Goal: Ask a question

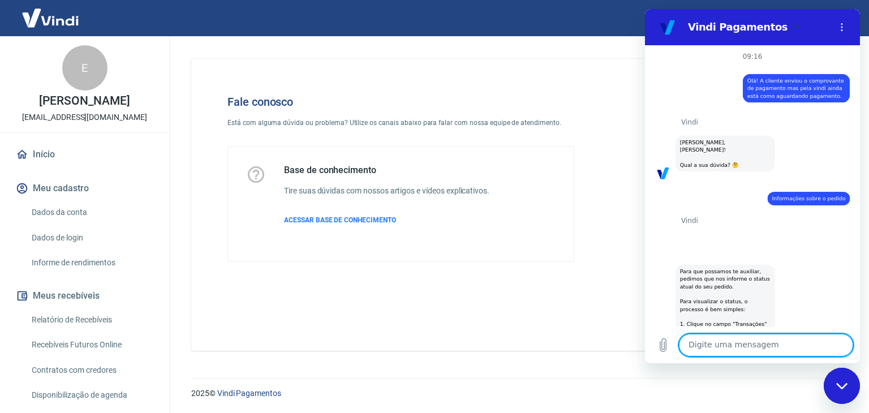
scroll to position [1289, 0]
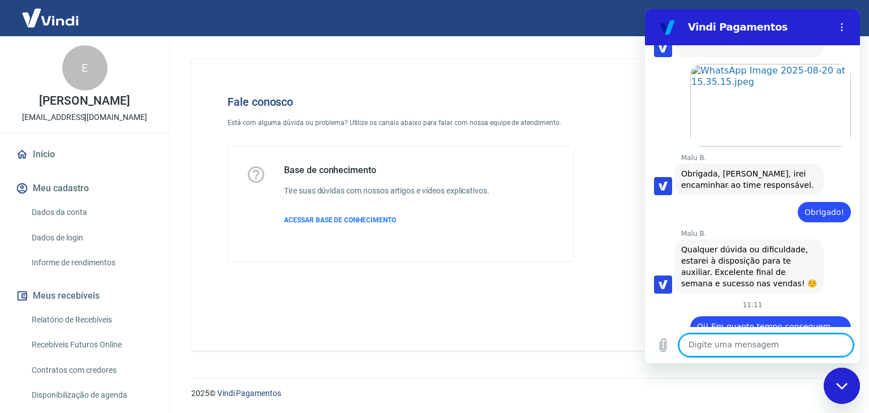
click at [812, 349] on textarea at bounding box center [766, 345] width 174 height 23
type textarea "Oi"
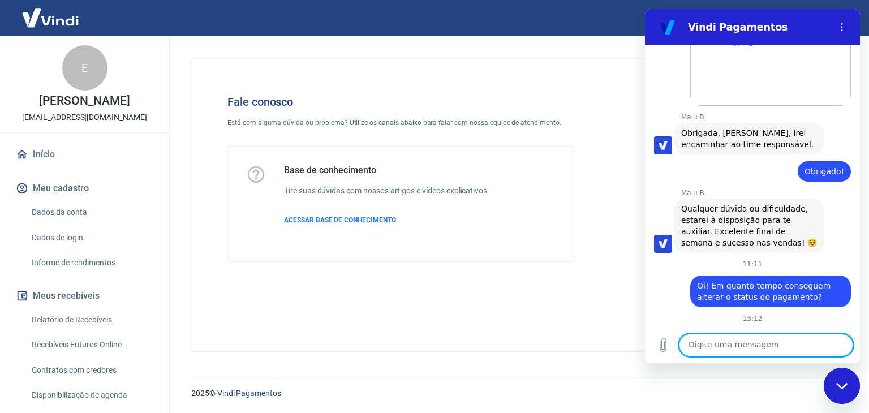
scroll to position [1332, 0]
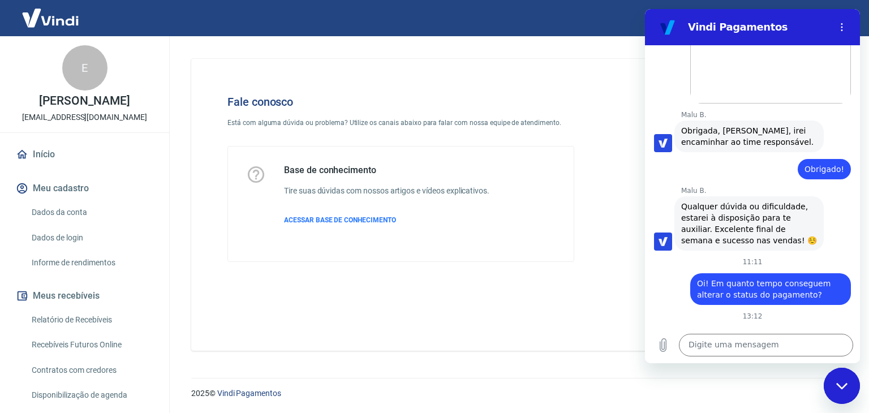
click at [847, 390] on div "Fechar janela de mensagens" at bounding box center [842, 386] width 34 height 34
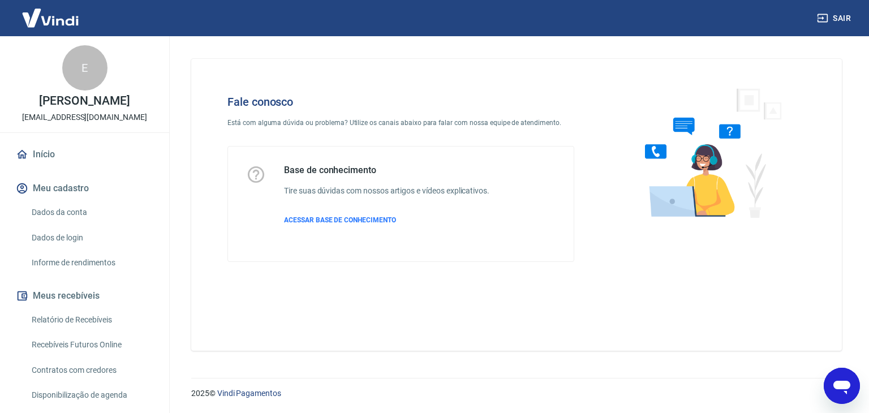
click at [847, 391] on icon "Abrir janela de mensagens" at bounding box center [842, 386] width 20 height 20
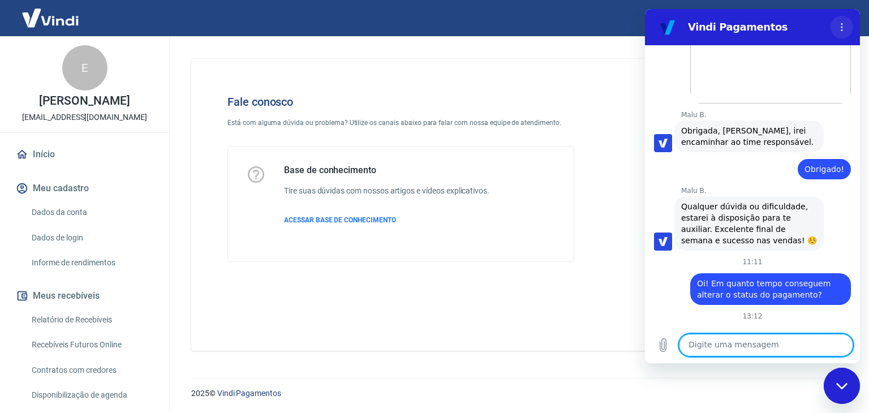
click at [841, 21] on button "Menu de opções" at bounding box center [842, 27] width 23 height 23
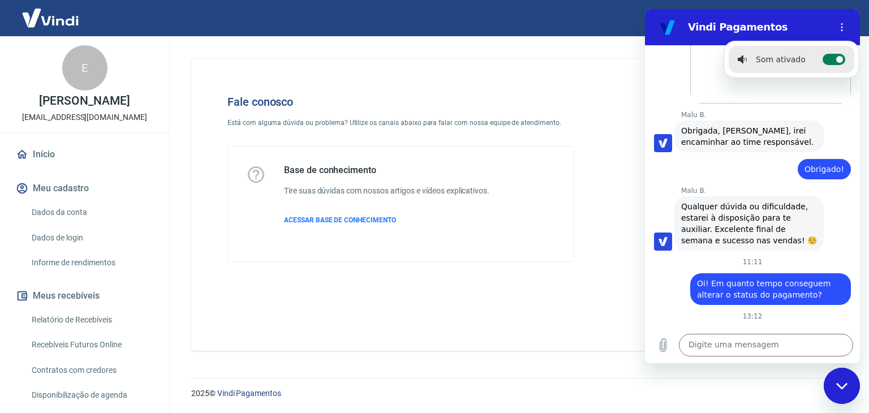
drag, startPoint x: 828, startPoint y: 57, endPoint x: 823, endPoint y: 98, distance: 41.6
click at [828, 57] on label "Alternar notificações sonoras" at bounding box center [834, 59] width 23 height 11
click at [828, 57] on input "Alternar notificações sonoras" at bounding box center [834, 59] width 23 height 11
checkbox input "false"
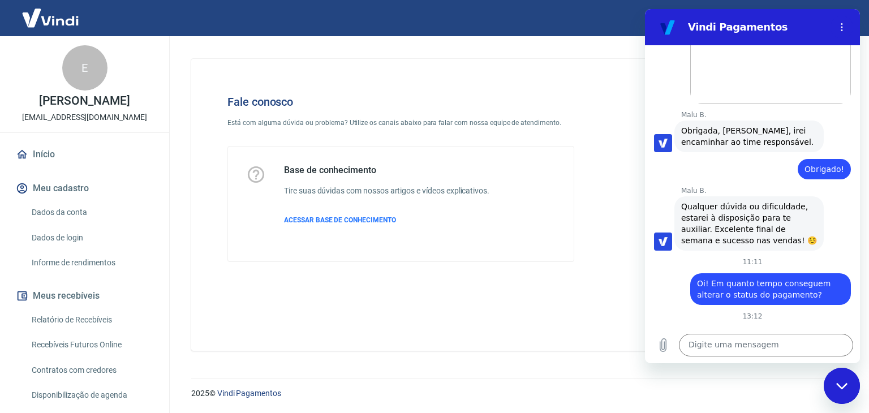
click at [836, 386] on icon "Fechar janela de mensagens" at bounding box center [842, 385] width 12 height 7
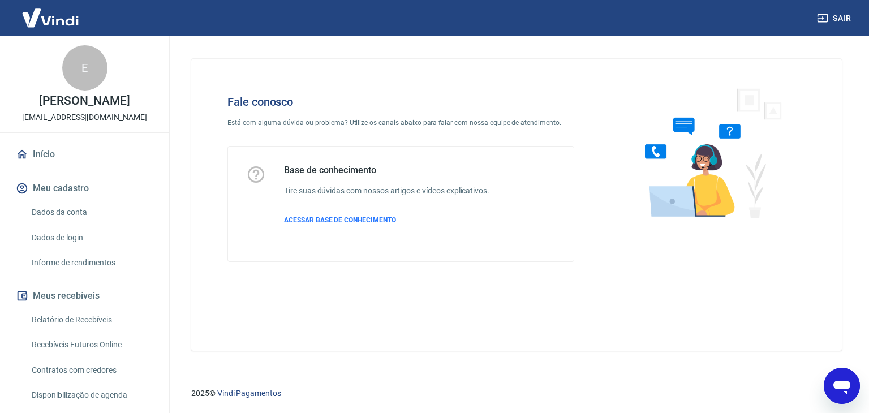
click at [837, 388] on icon "Abrir janela de mensagens" at bounding box center [841, 388] width 17 height 14
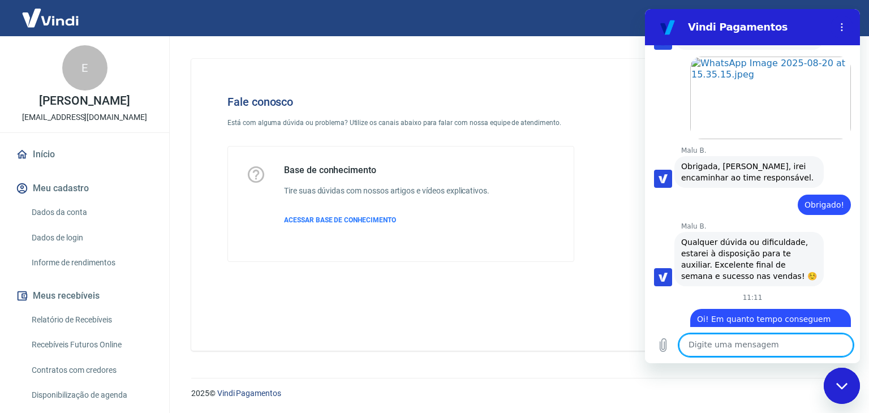
scroll to position [1332, 0]
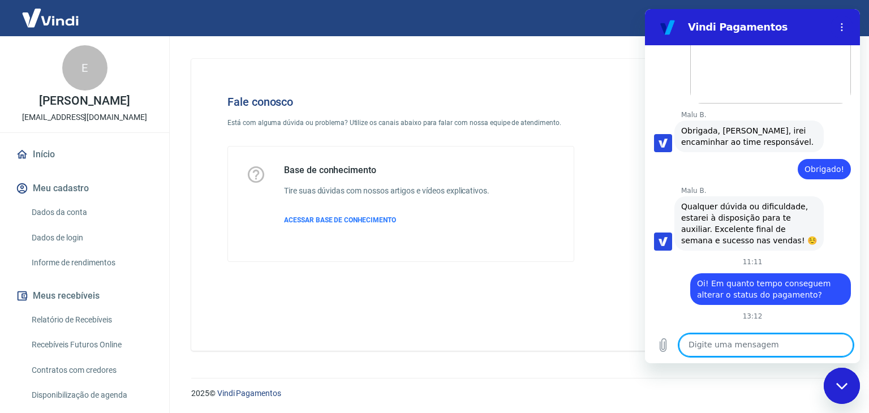
click at [774, 345] on textarea at bounding box center [766, 345] width 174 height 23
type textarea "Boa tarde"
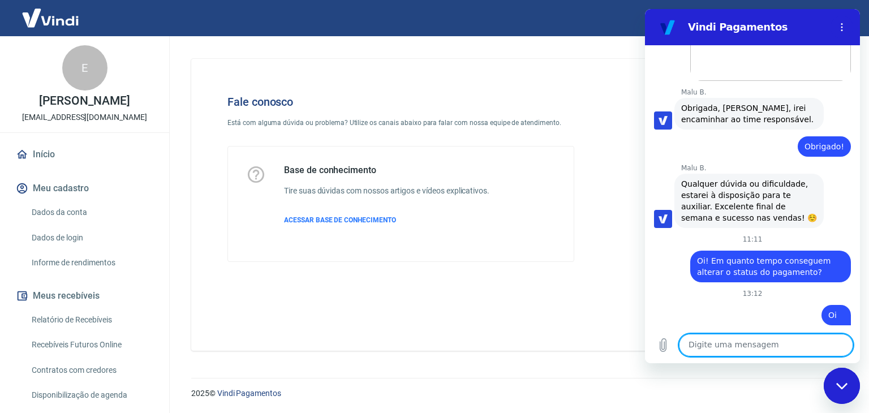
scroll to position [1353, 0]
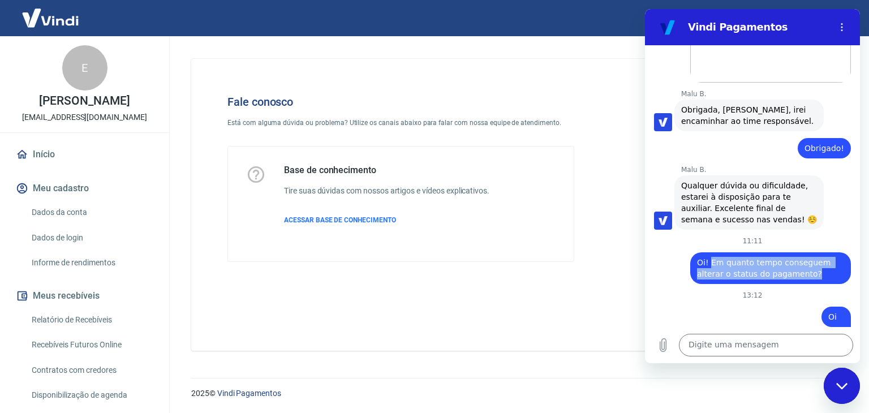
copy span "Em quanto tempo conseguem alterar o status do pagamento?"
drag, startPoint x: 811, startPoint y: 240, endPoint x: 709, endPoint y: 223, distance: 103.7
click at [709, 252] on div "[PERSON_NAME] diz: Oi! Em quanto tempo conseguem alterar o status do pagamento?" at bounding box center [770, 268] width 161 height 32
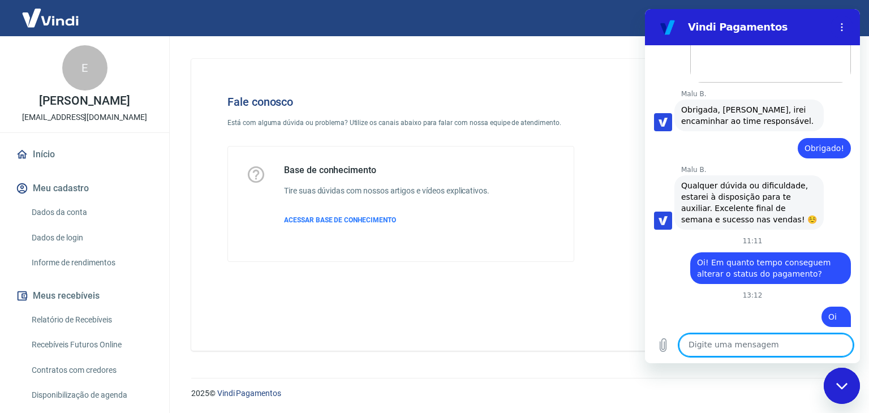
click at [780, 346] on textarea at bounding box center [766, 345] width 174 height 23
paste textarea "Em quanto tempo conseguem alterar o status do pagamento?"
type textarea "Em quanto tempo conseguem alterar o status do pagamento?"
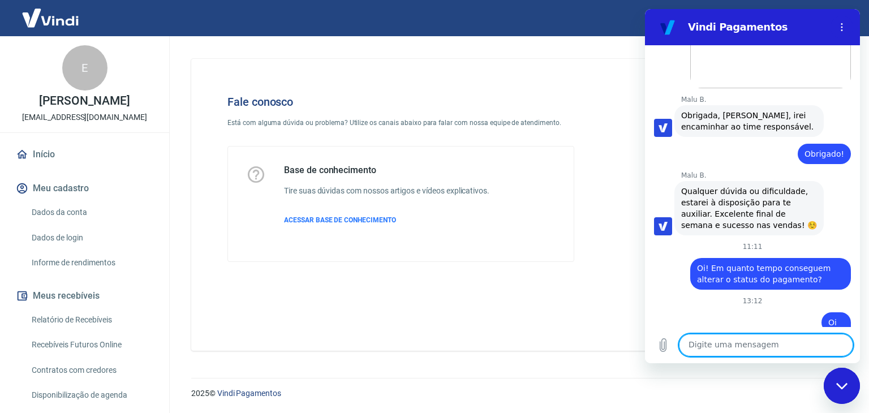
scroll to position [1330, 0]
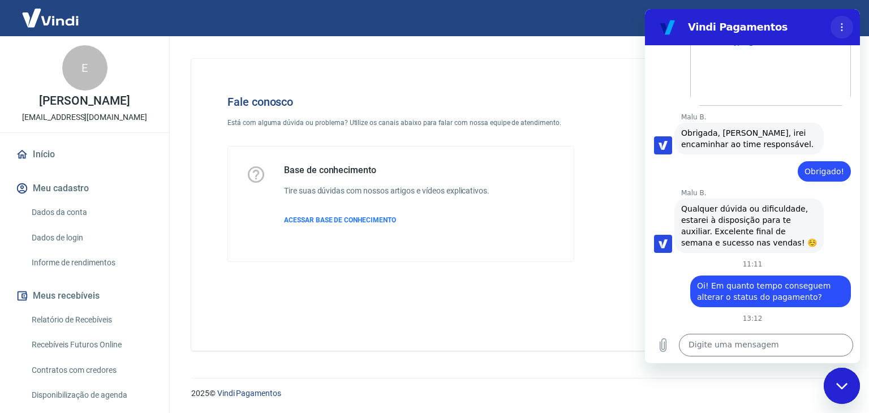
click at [844, 19] on button "Menu de opções" at bounding box center [842, 27] width 23 height 23
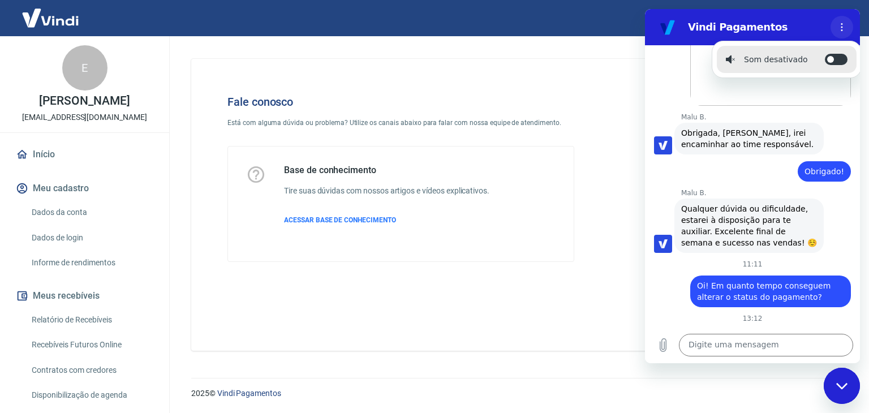
click at [844, 19] on button "Menu de opções" at bounding box center [842, 27] width 23 height 23
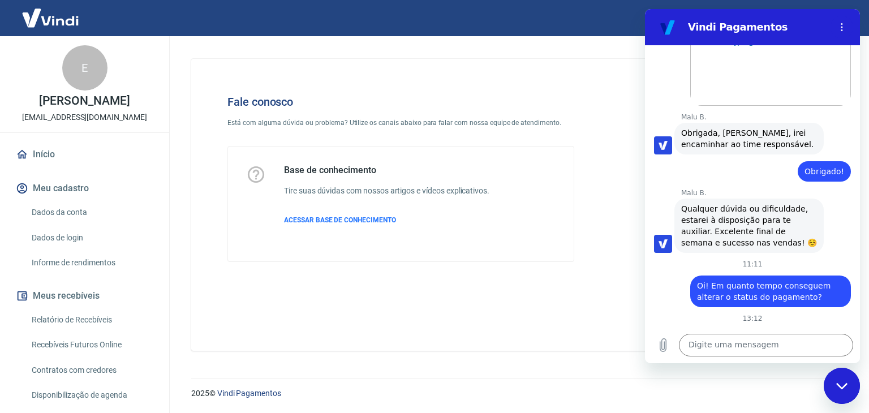
click at [687, 28] on div "Vindi Pagamentos" at bounding box center [752, 27] width 147 height 14
click at [840, 389] on div "Fechar janela de mensagens" at bounding box center [842, 386] width 34 height 34
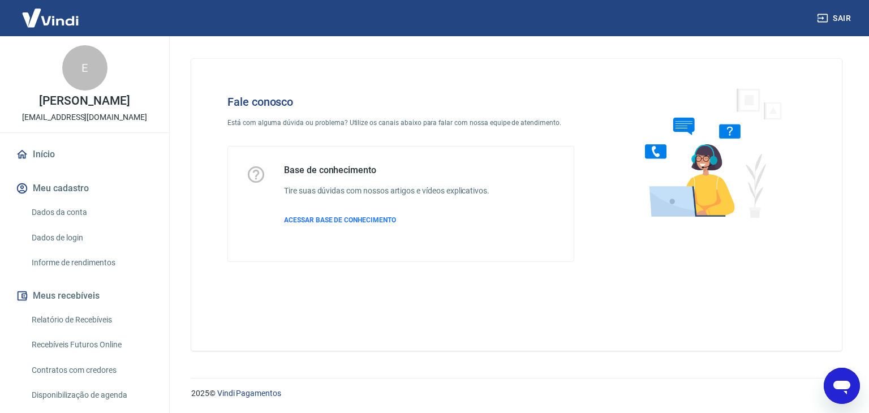
click at [840, 389] on icon "Abrir janela de mensagens" at bounding box center [842, 386] width 20 height 20
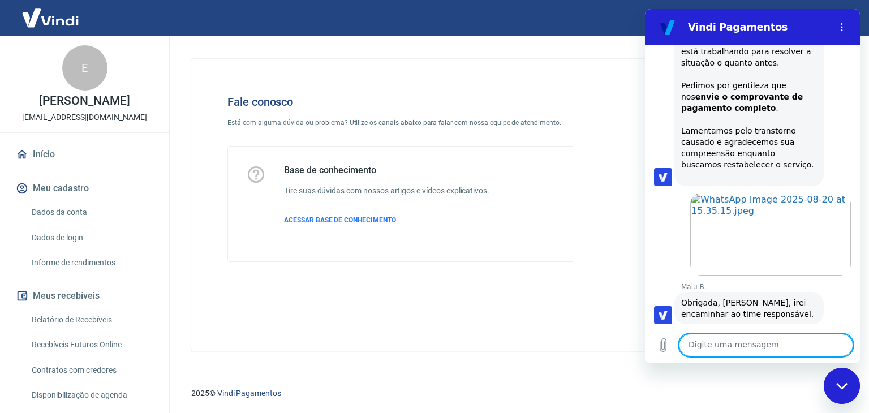
scroll to position [1273, 0]
